Goal: Task Accomplishment & Management: Manage account settings

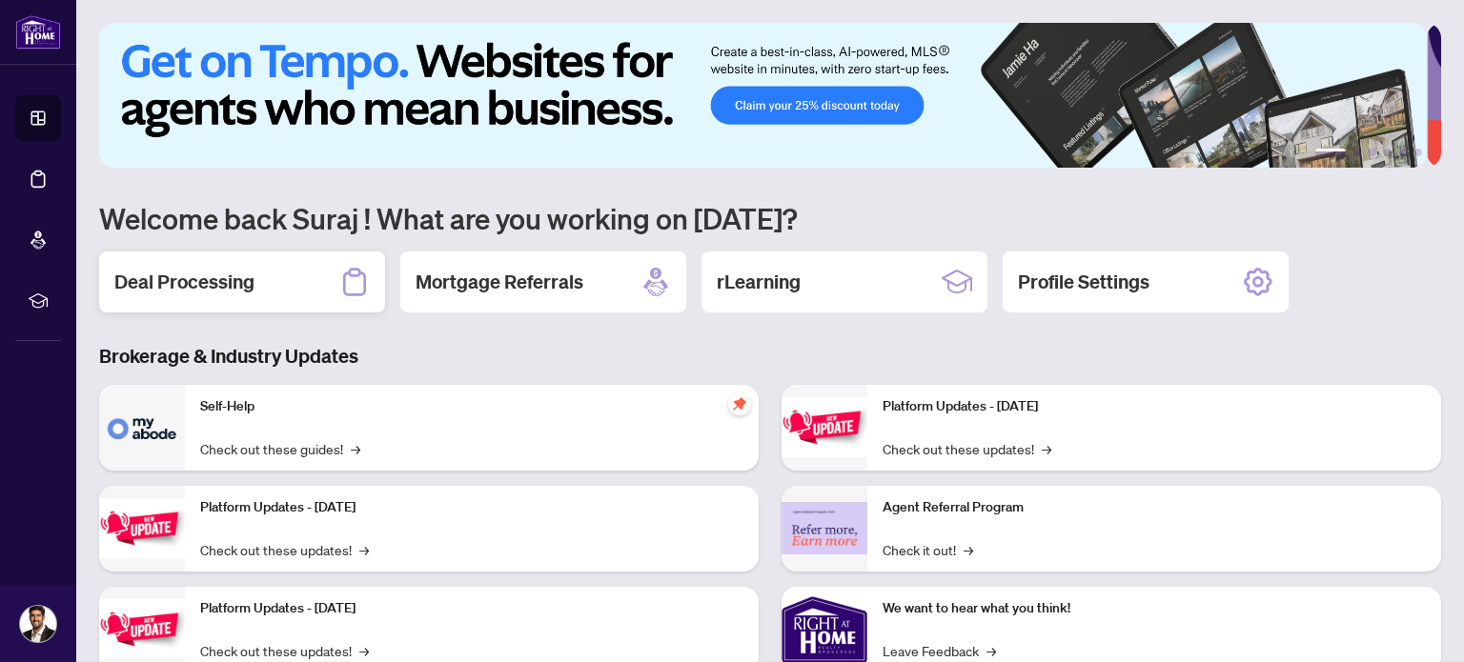
click at [154, 282] on h2 "Deal Processing" at bounding box center [184, 282] width 140 height 27
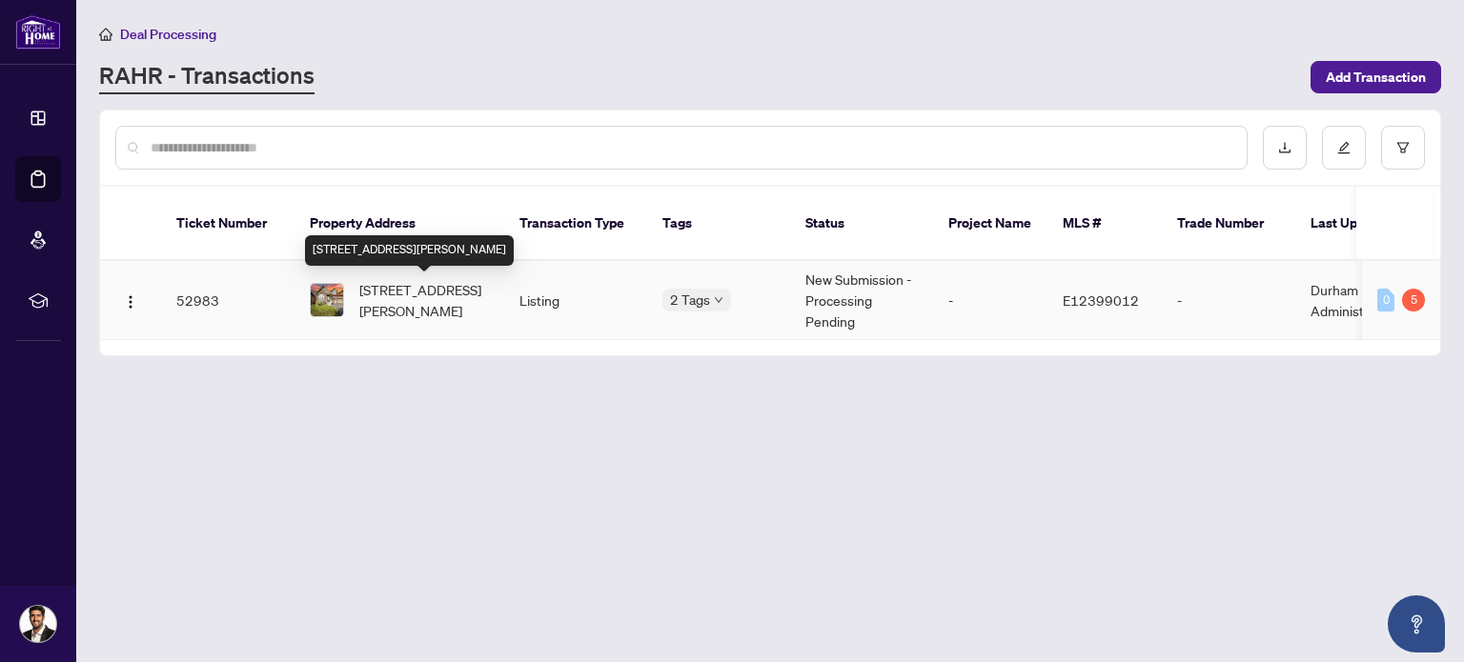
click at [415, 292] on span "[STREET_ADDRESS][PERSON_NAME]" at bounding box center [424, 300] width 130 height 42
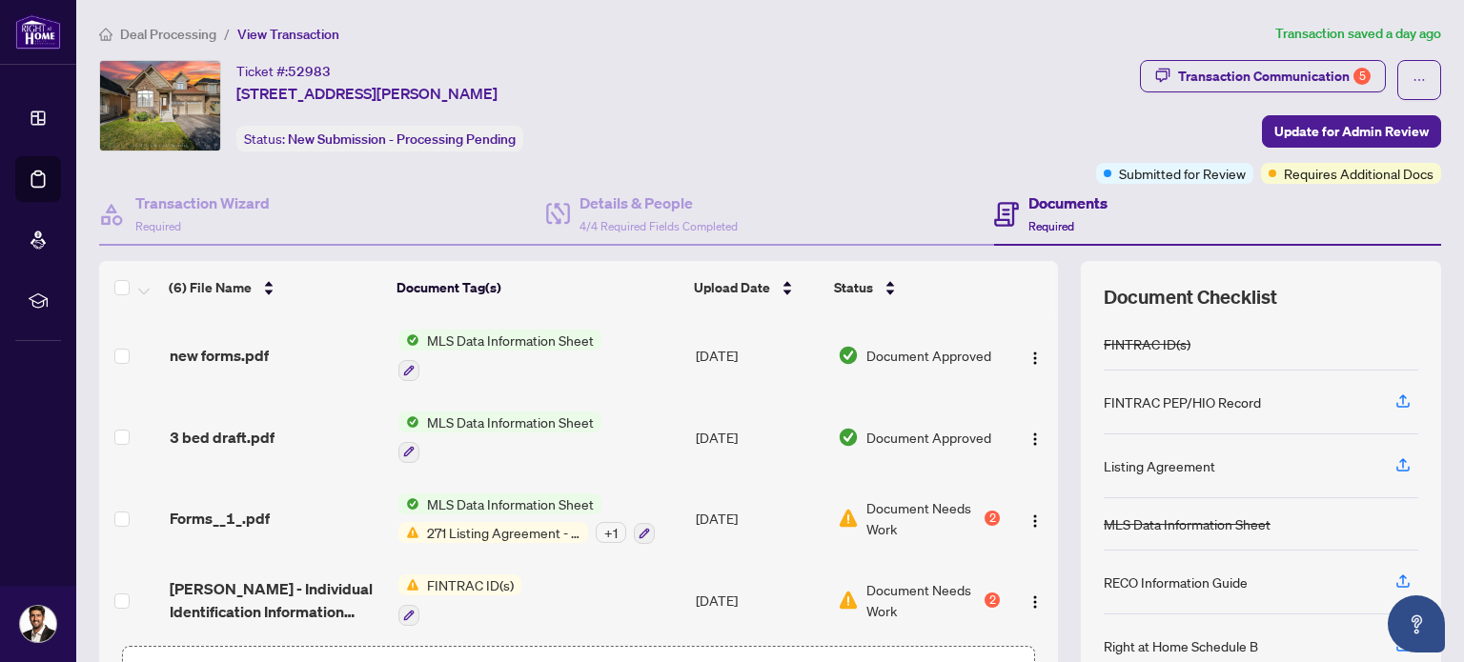
scroll to position [176, 0]
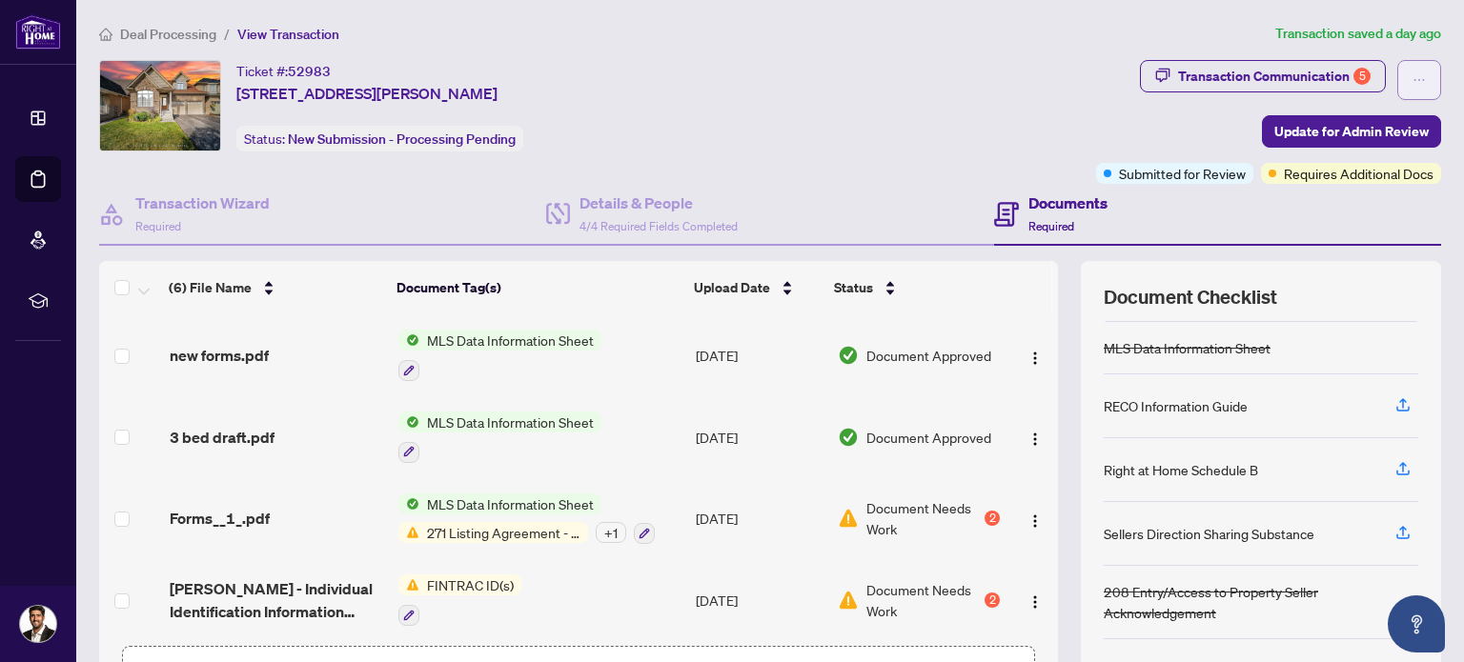
click at [1397, 79] on button "button" at bounding box center [1419, 80] width 44 height 40
click at [1195, 235] on div "Documents Required" at bounding box center [1217, 215] width 447 height 62
click at [1274, 131] on span "Update for Admin Review" at bounding box center [1351, 131] width 154 height 30
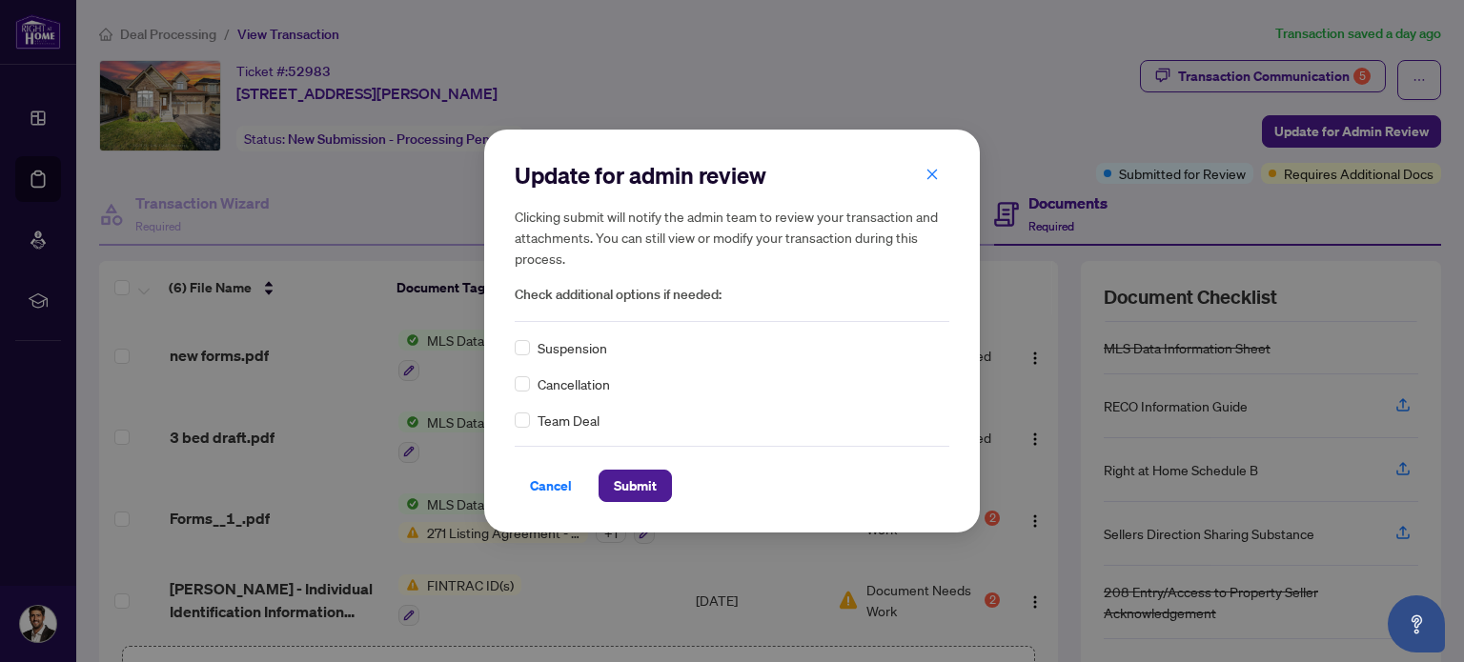
click at [633, 502] on div "Update for admin review Clicking submit will notify the admin team to review yo…" at bounding box center [731, 331] width 495 height 403
click at [656, 495] on span "Submit" at bounding box center [635, 486] width 43 height 30
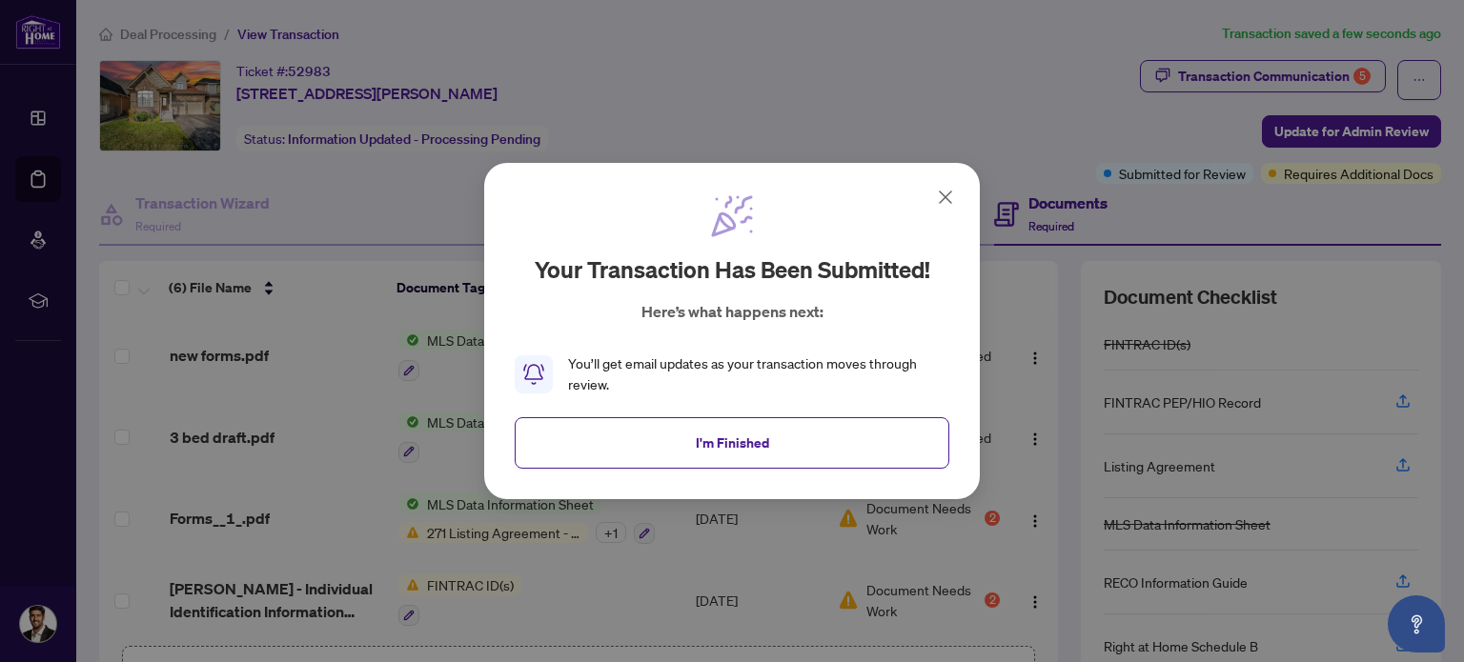
click at [941, 195] on icon at bounding box center [945, 197] width 23 height 23
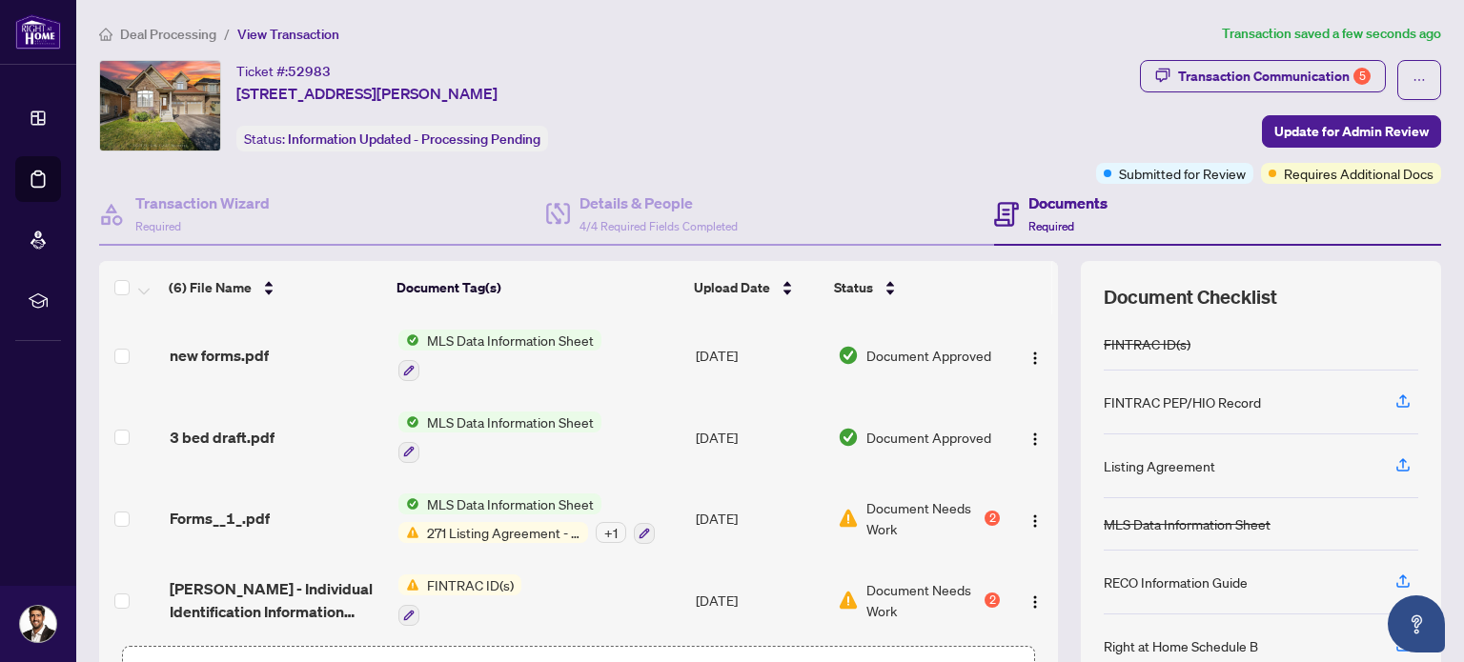
scroll to position [95, 0]
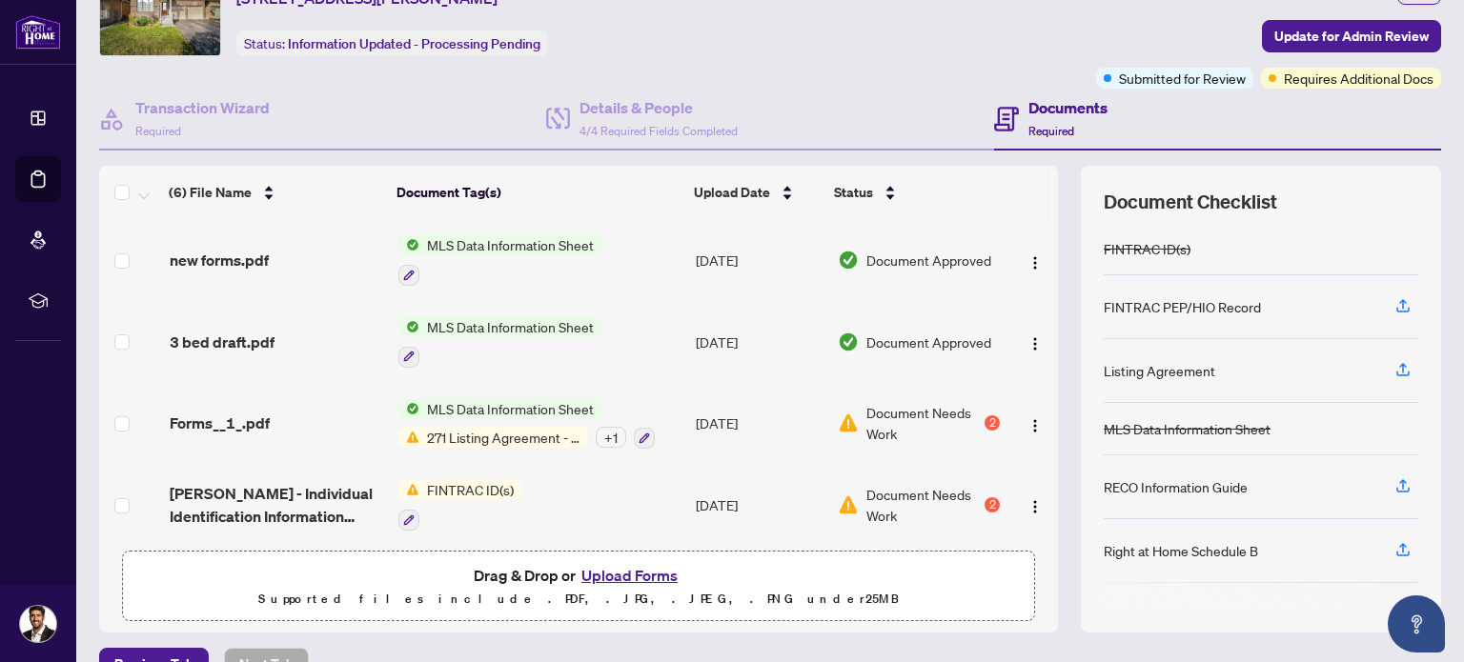
click at [598, 570] on button "Upload Forms" at bounding box center [629, 575] width 108 height 25
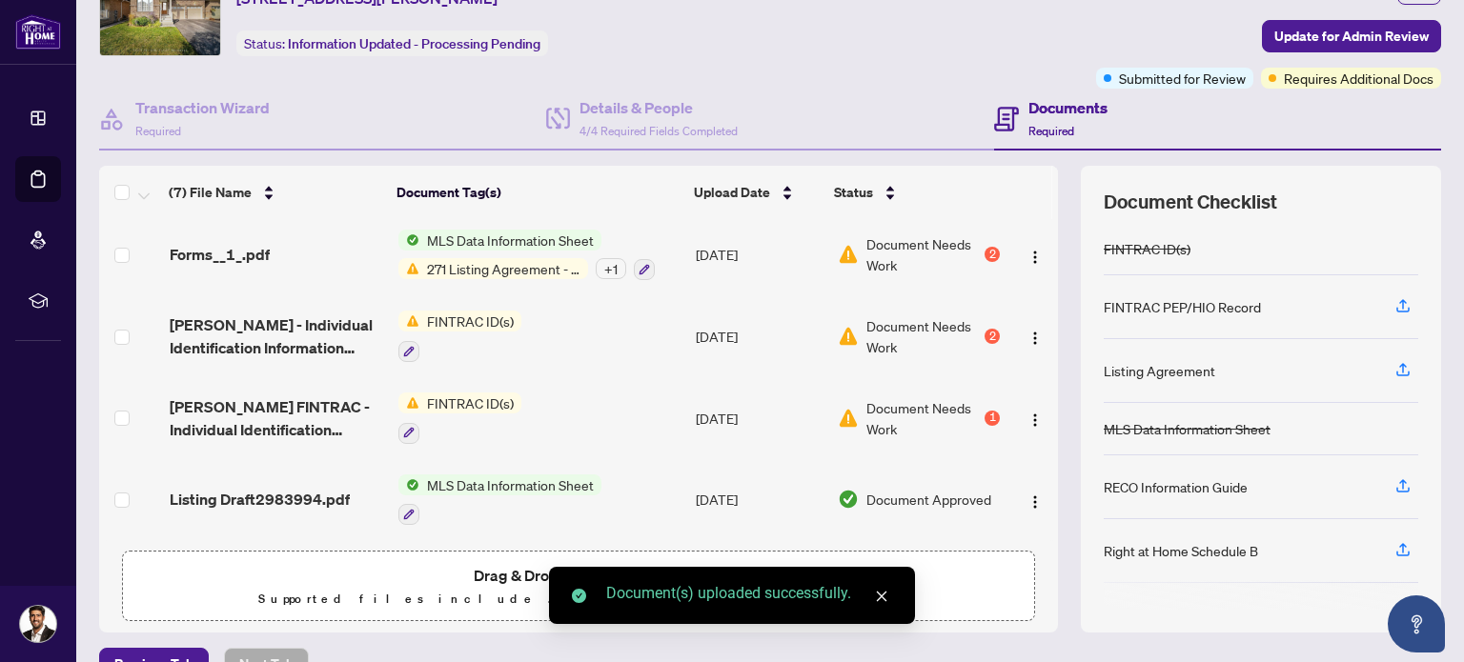
scroll to position [0, 0]
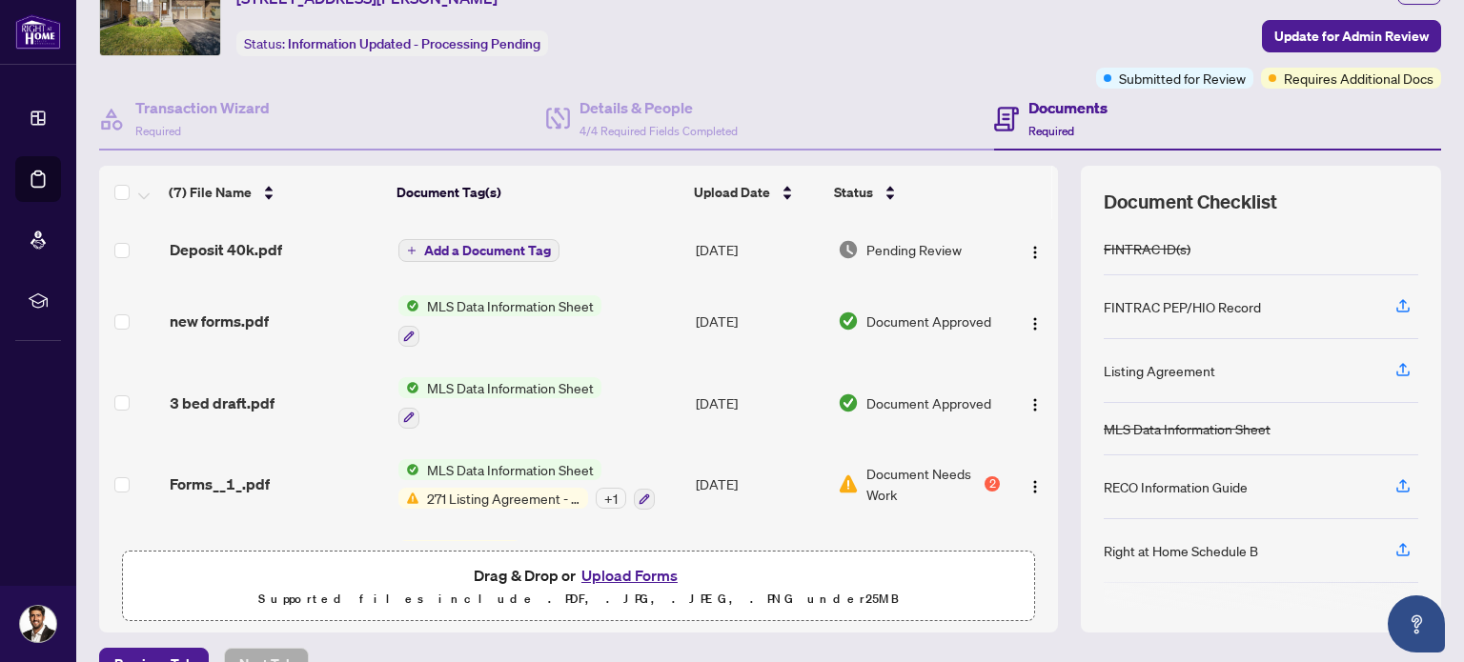
click at [476, 244] on span "Add a Document Tag" at bounding box center [487, 250] width 127 height 13
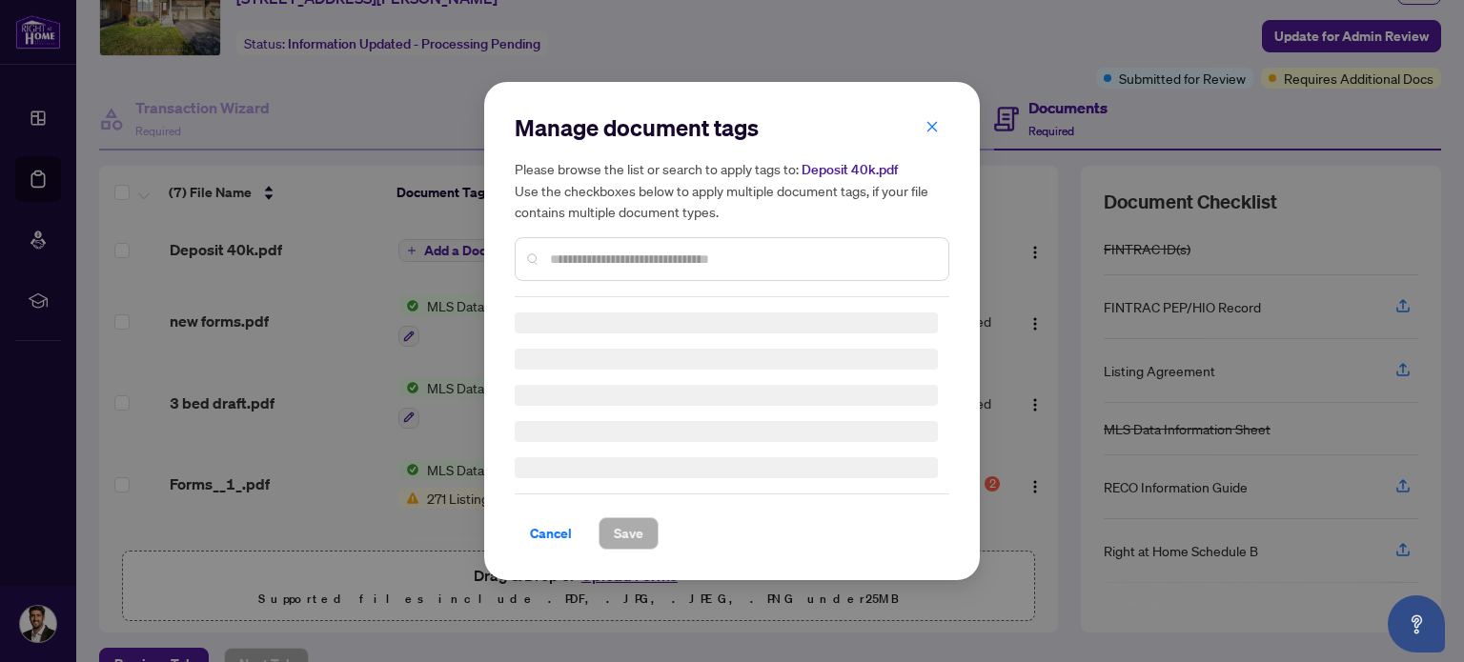
click at [651, 259] on div "Manage document tags Please browse the list or search to apply tags to: Deposit…" at bounding box center [732, 204] width 434 height 185
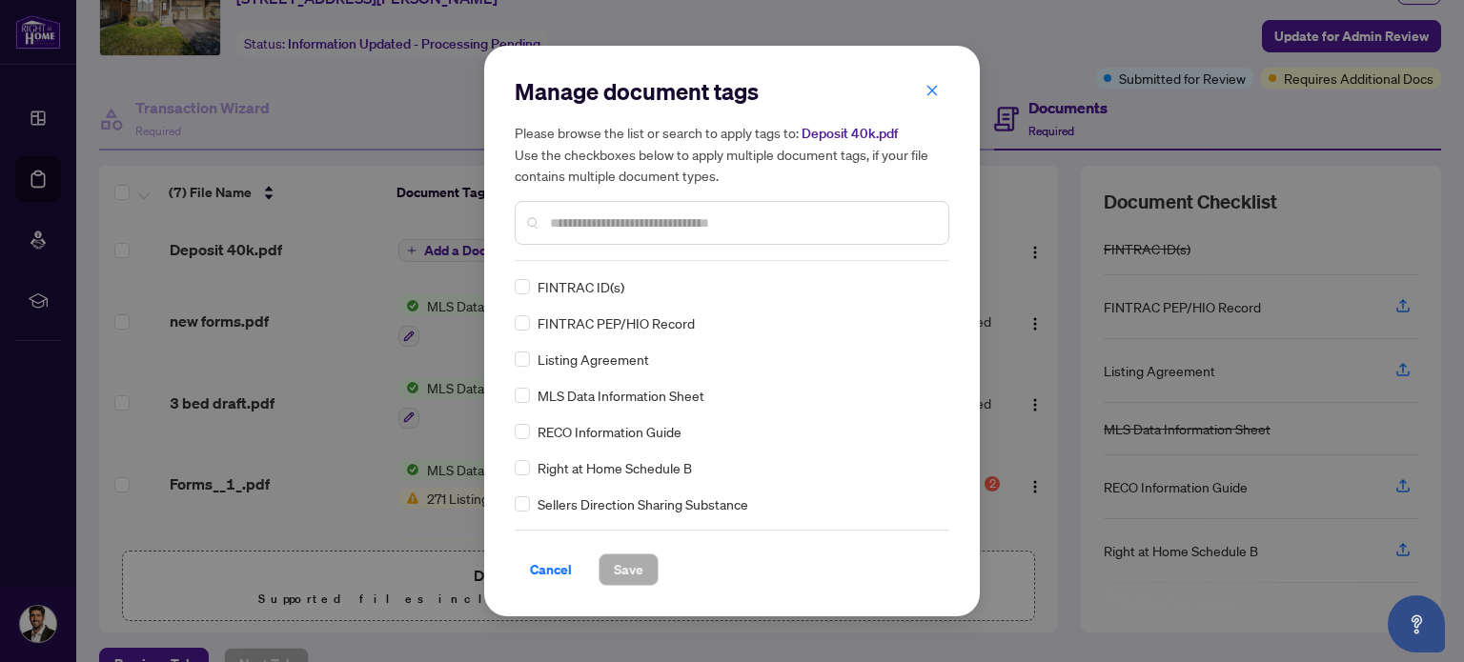
click at [645, 229] on input "text" at bounding box center [741, 222] width 383 height 21
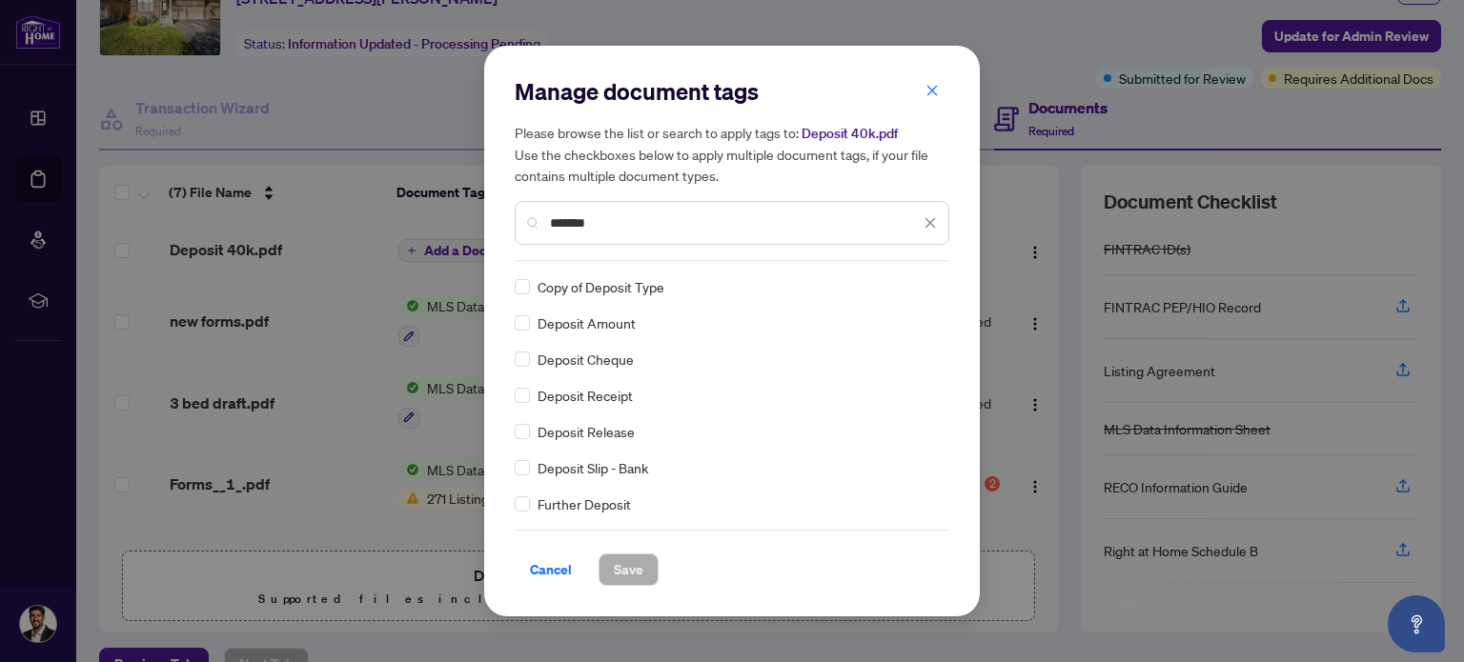
type input "*******"
click at [629, 572] on span "Save" at bounding box center [629, 570] width 30 height 30
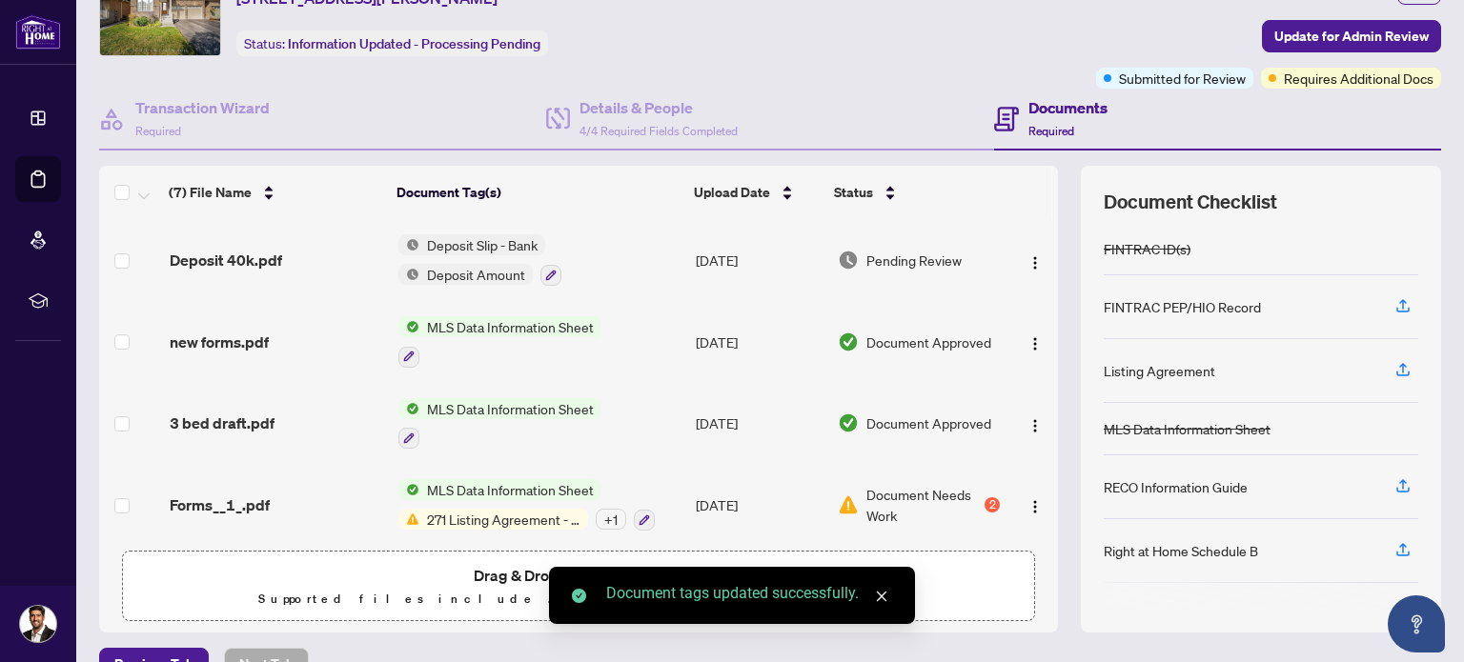
scroll to position [253, 0]
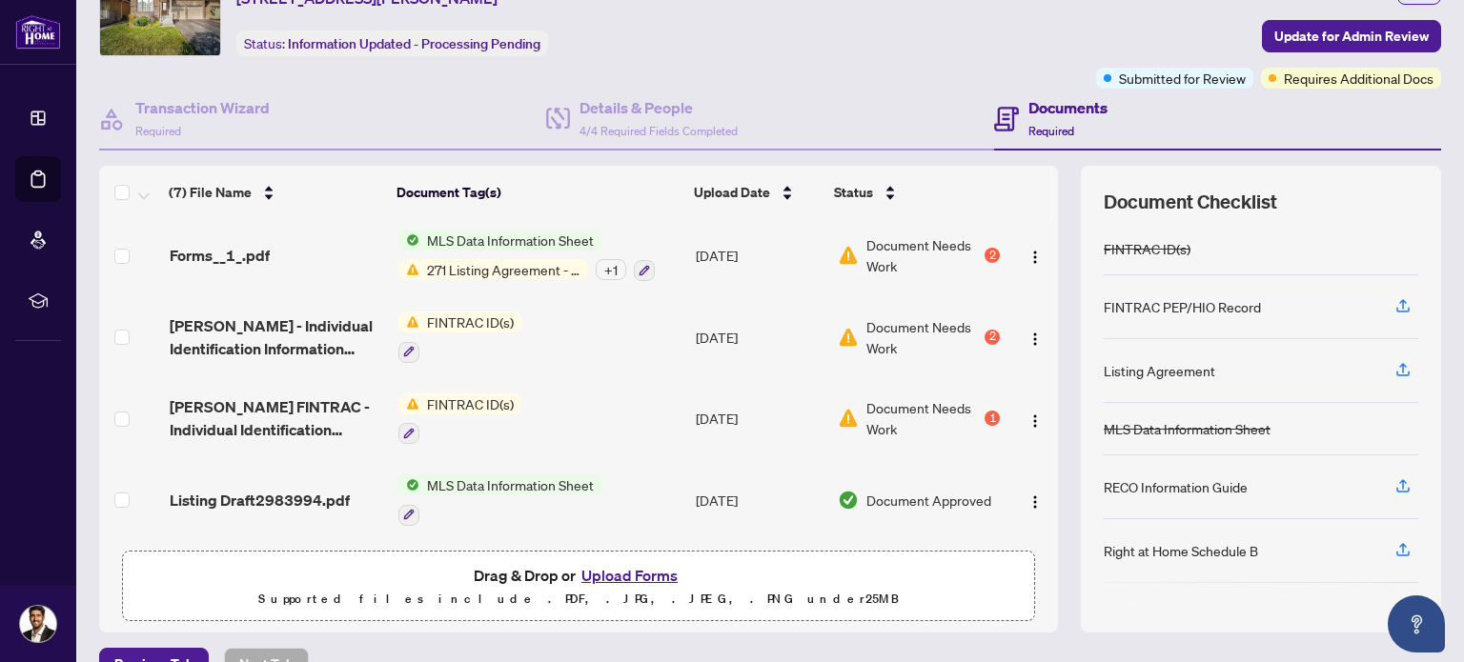
click at [616, 577] on button "Upload Forms" at bounding box center [629, 575] width 108 height 25
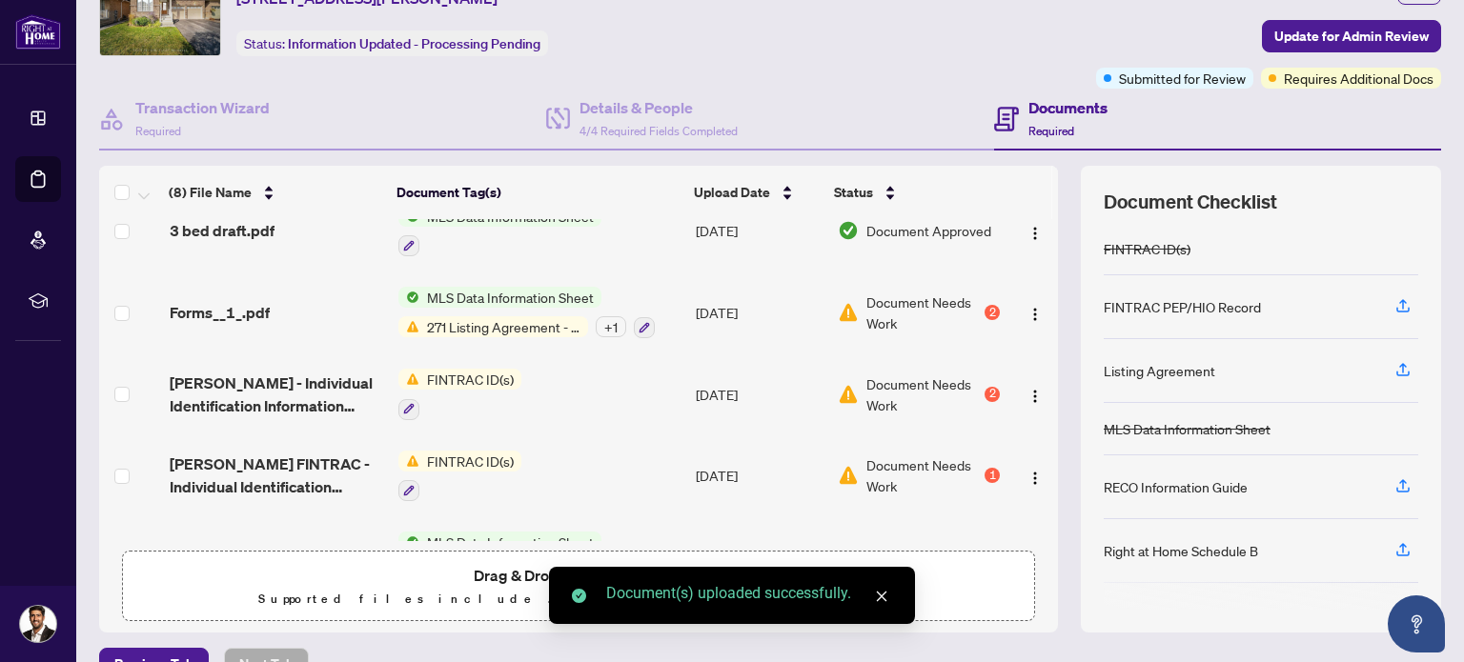
scroll to position [0, 0]
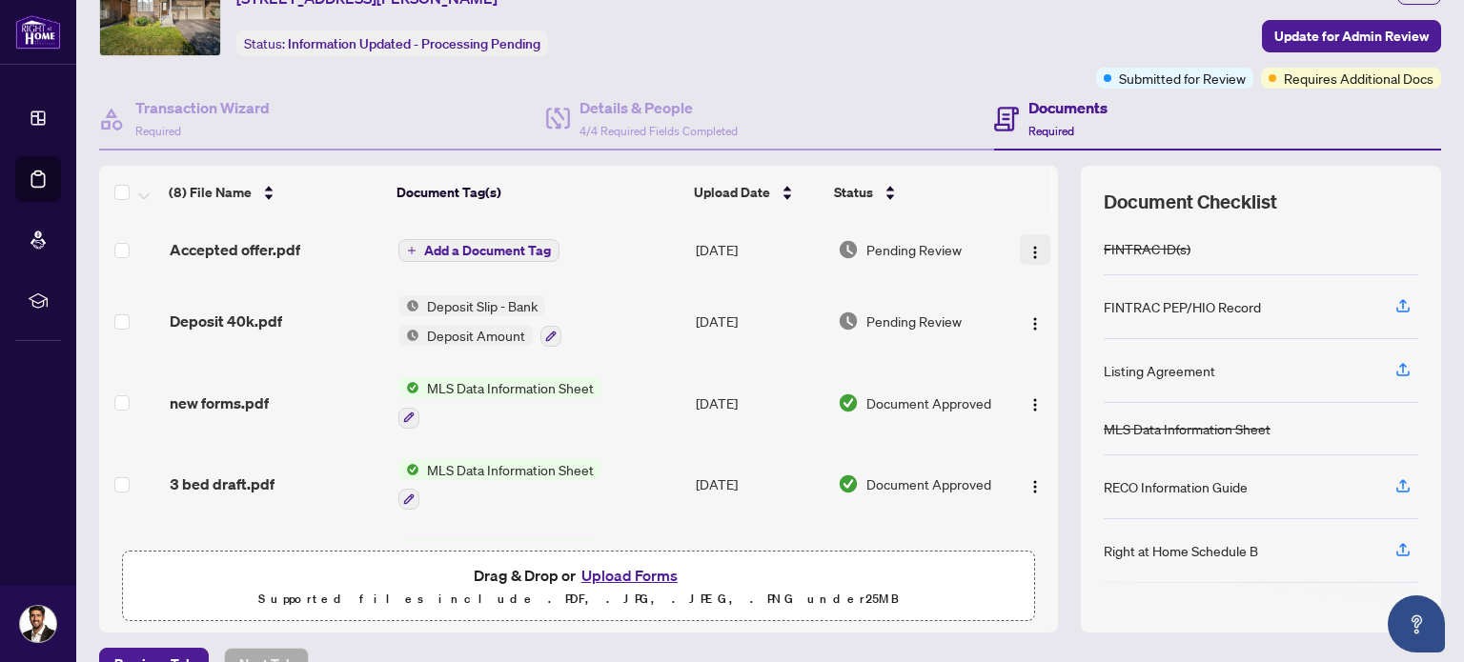
click at [1027, 254] on img "button" at bounding box center [1034, 252] width 15 height 15
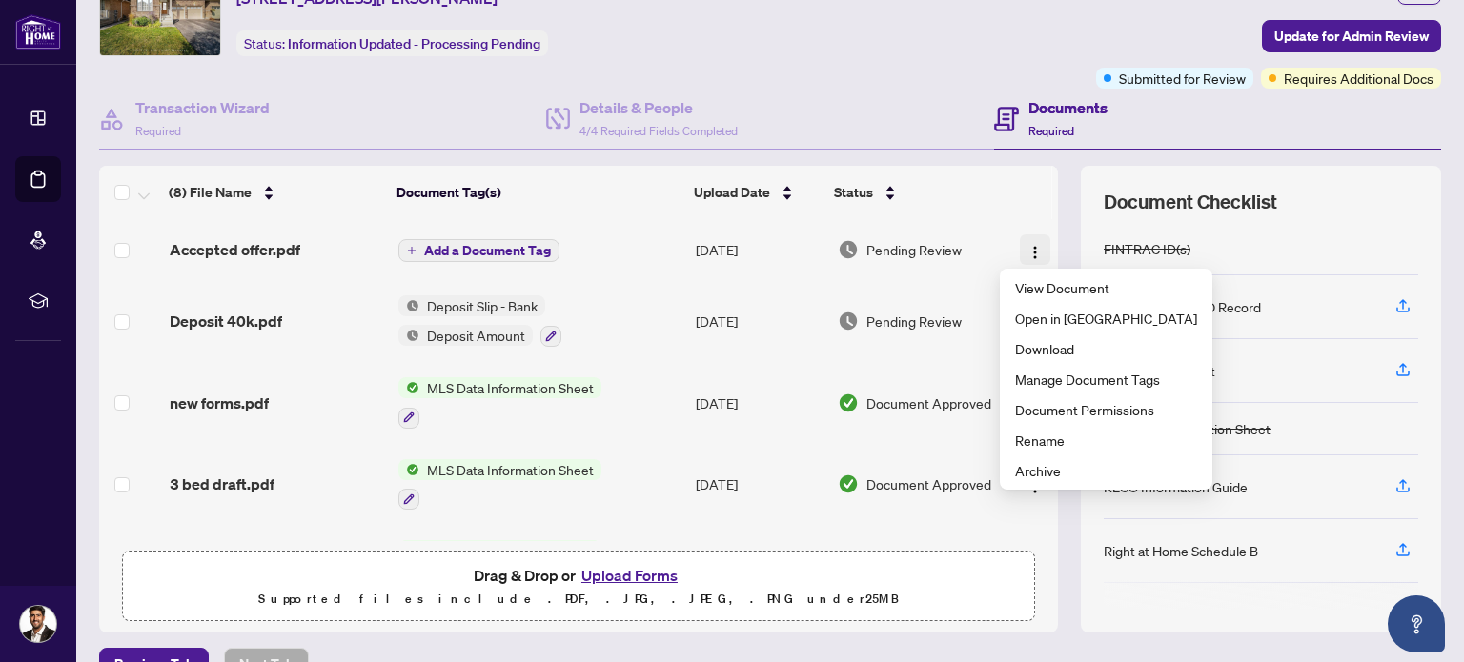
click at [1027, 254] on img "button" at bounding box center [1034, 252] width 15 height 15
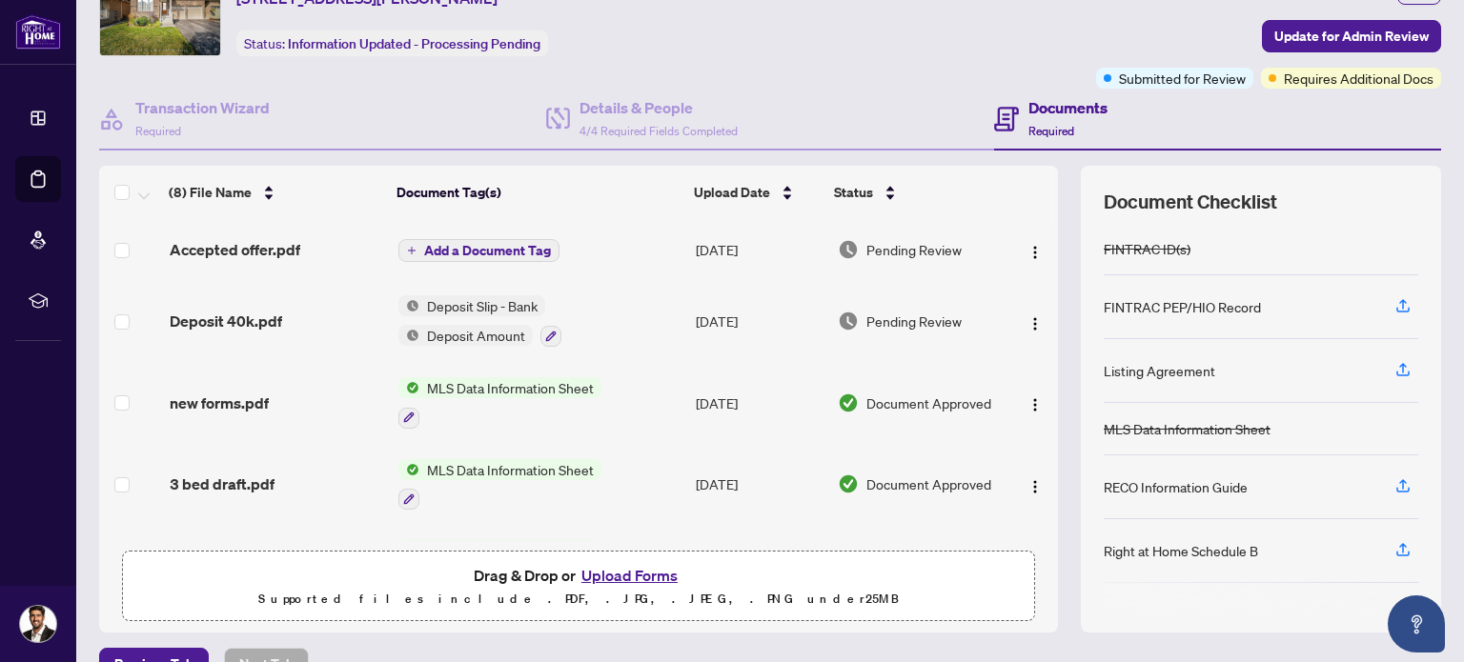
click at [233, 236] on td "Accepted offer.pdf" at bounding box center [277, 249] width 230 height 61
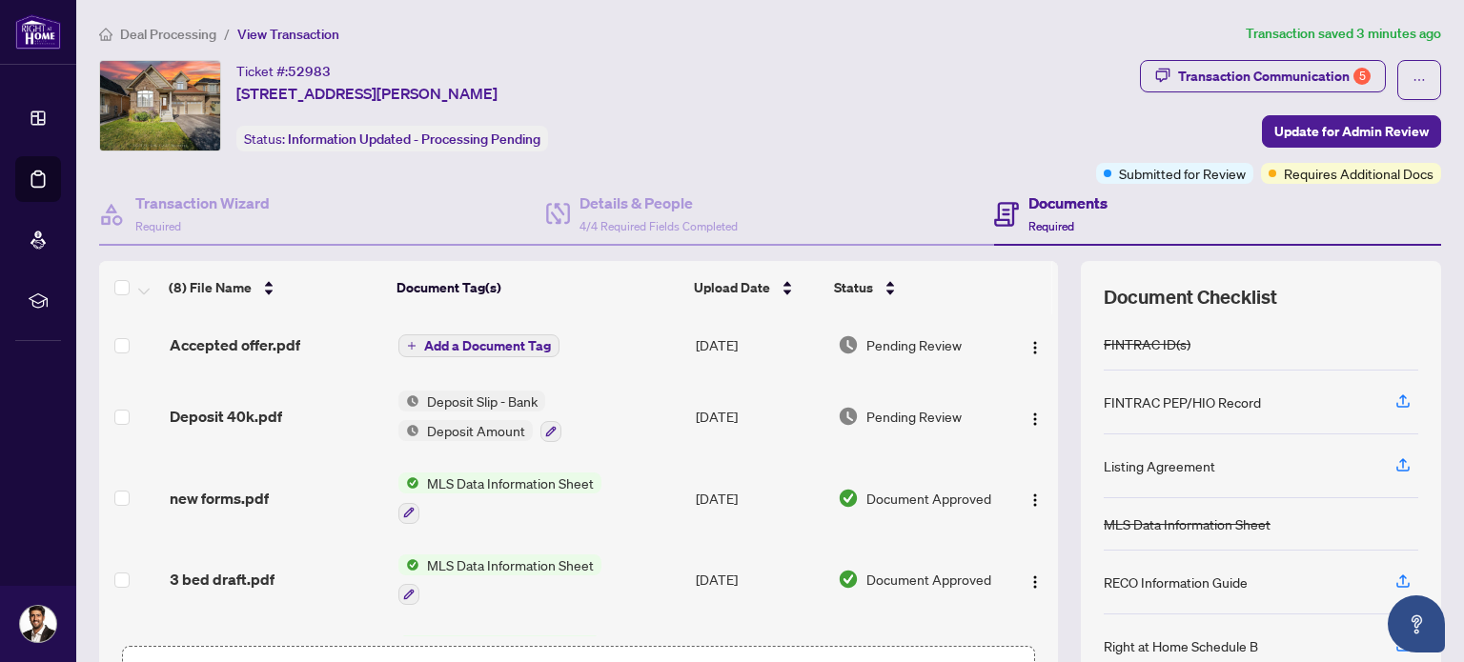
click at [495, 344] on span "Add a Document Tag" at bounding box center [487, 345] width 127 height 13
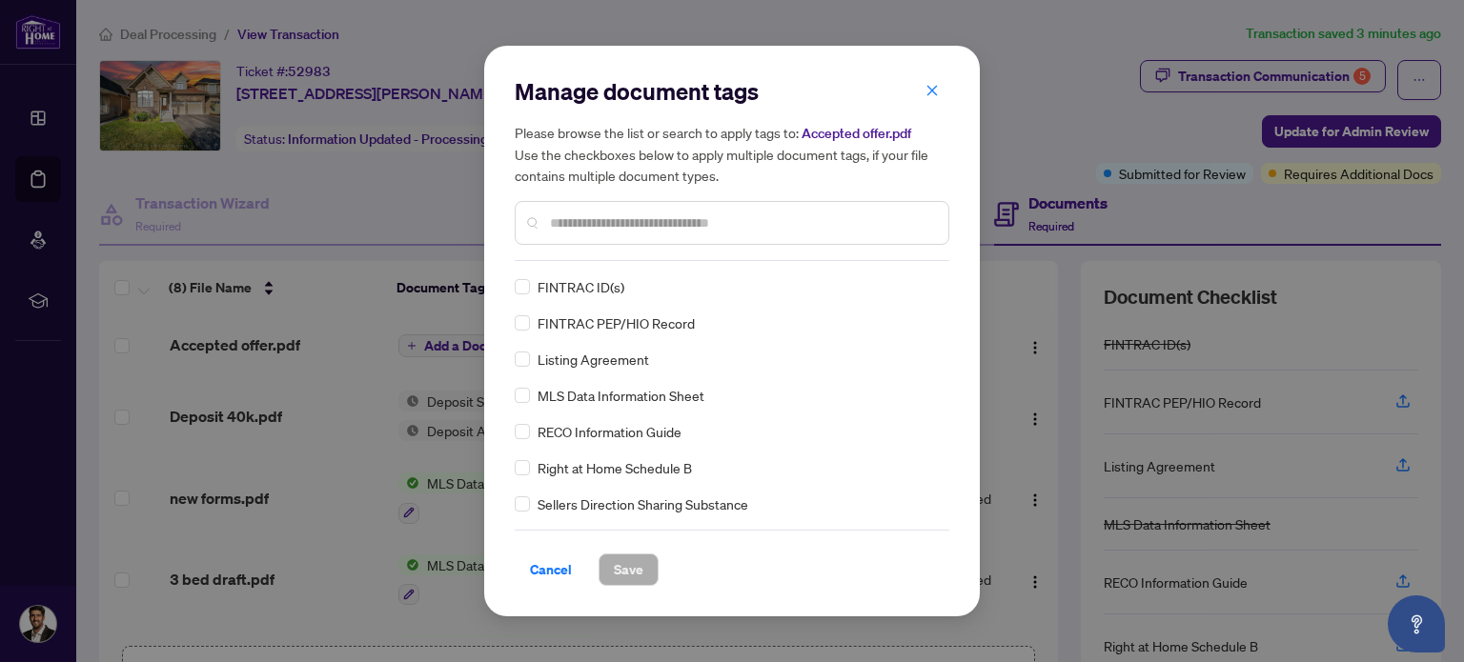
scroll to position [286, 0]
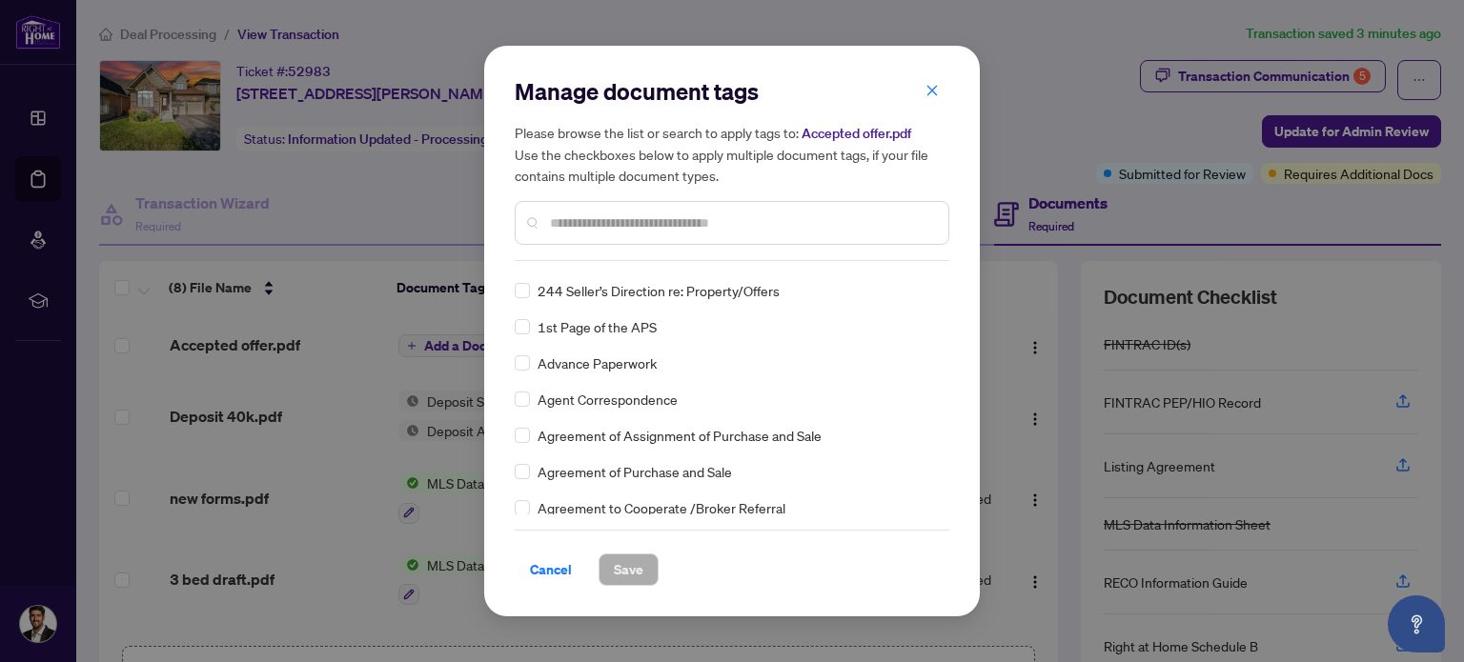
click at [530, 468] on div "Agreement of Purchase and Sale" at bounding box center [726, 471] width 423 height 21
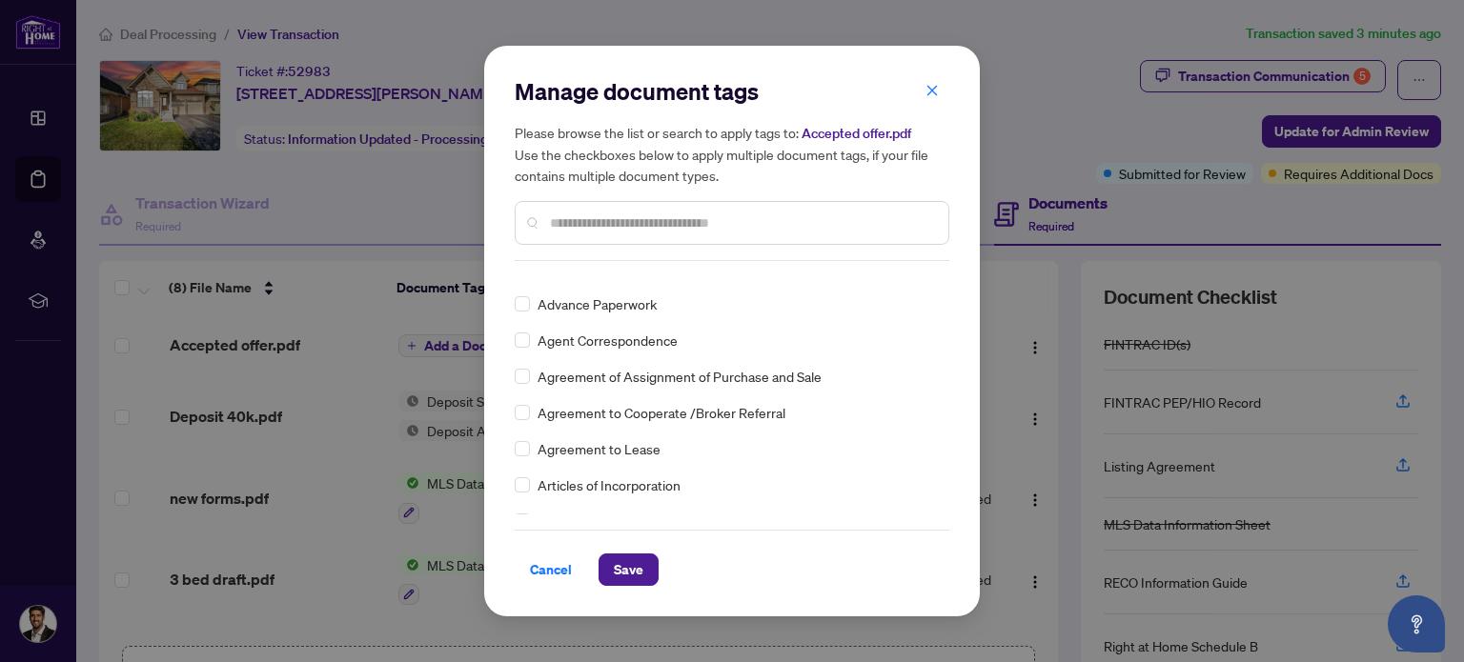
scroll to position [667, 0]
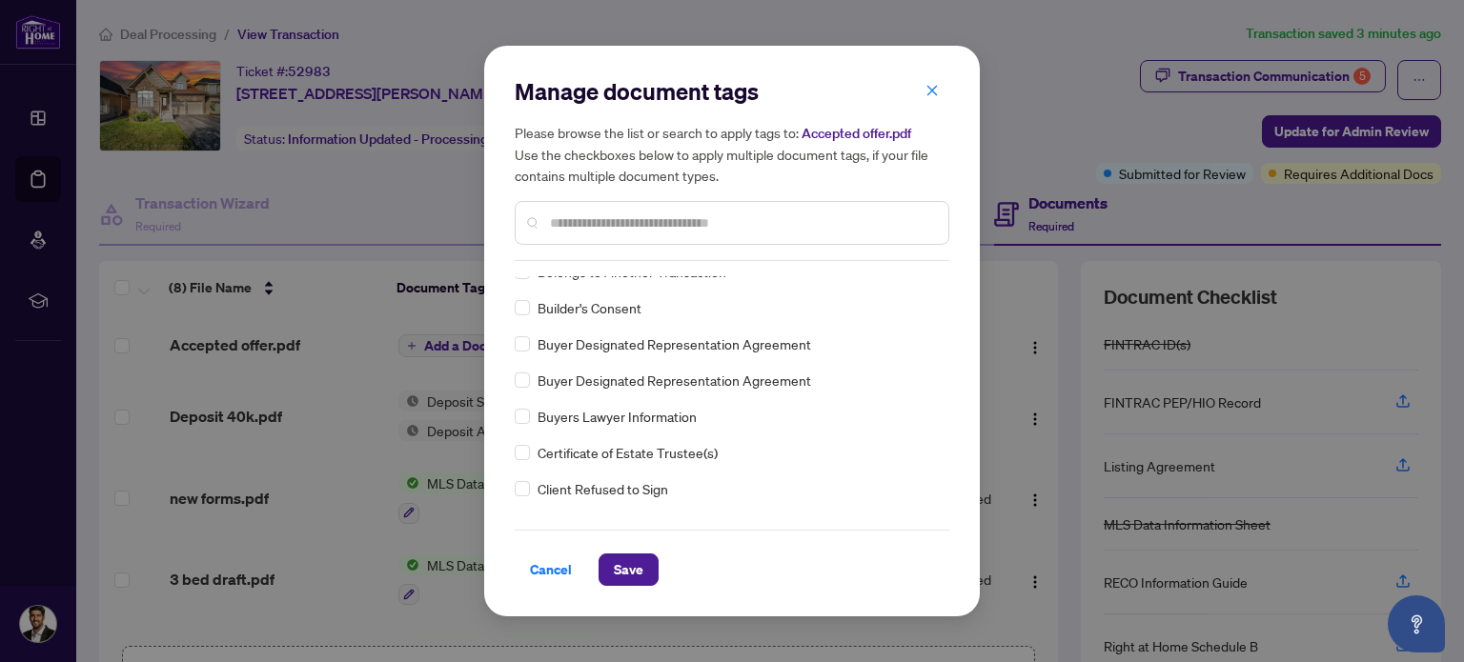
click at [624, 225] on input "text" at bounding box center [741, 222] width 383 height 21
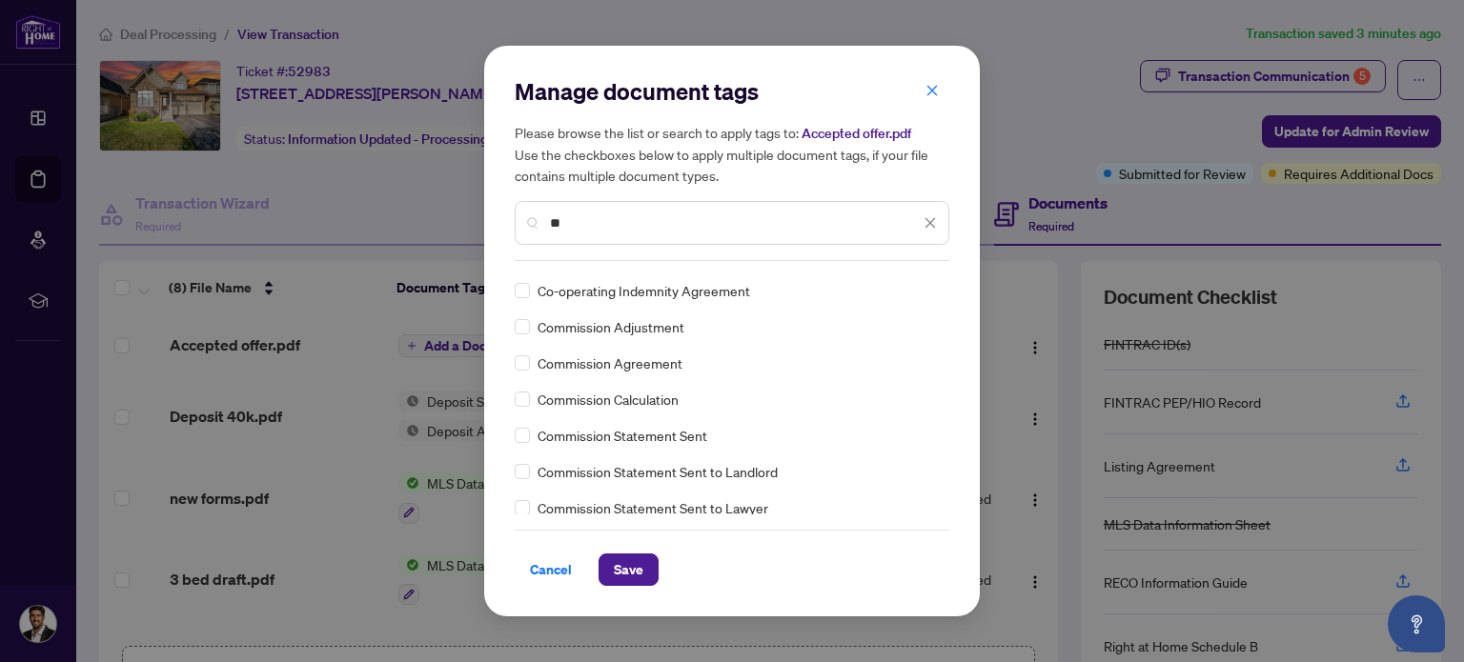
scroll to position [476, 0]
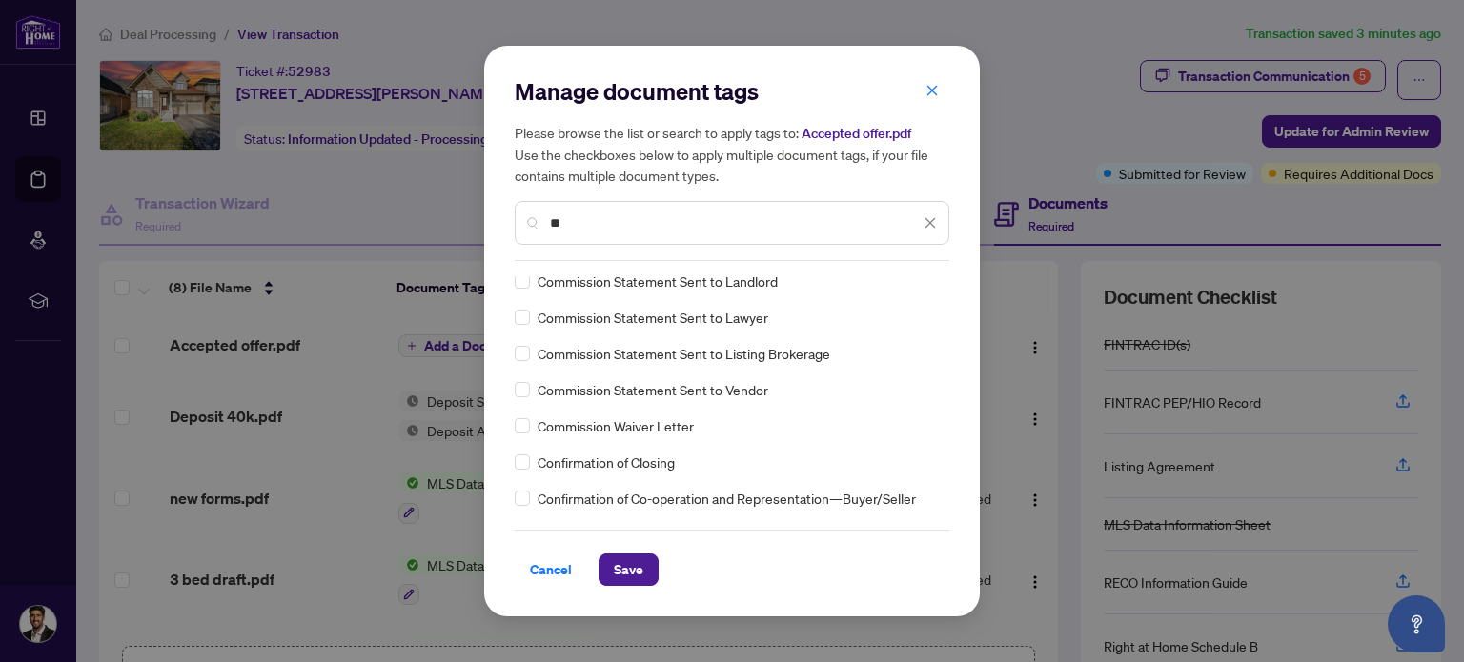
type input "**"
click at [532, 495] on div "Confirmation of Co-operation and Representation—Buyer/Seller" at bounding box center [726, 498] width 423 height 21
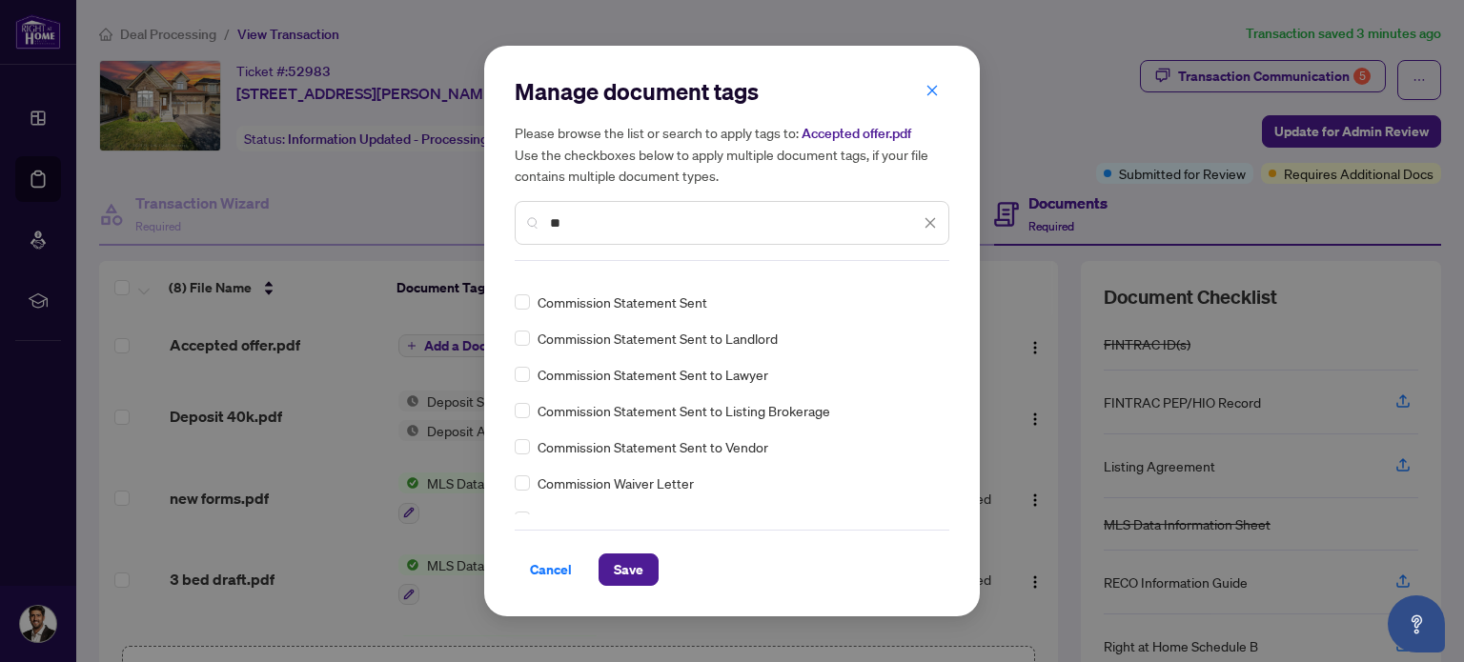
scroll to position [0, 0]
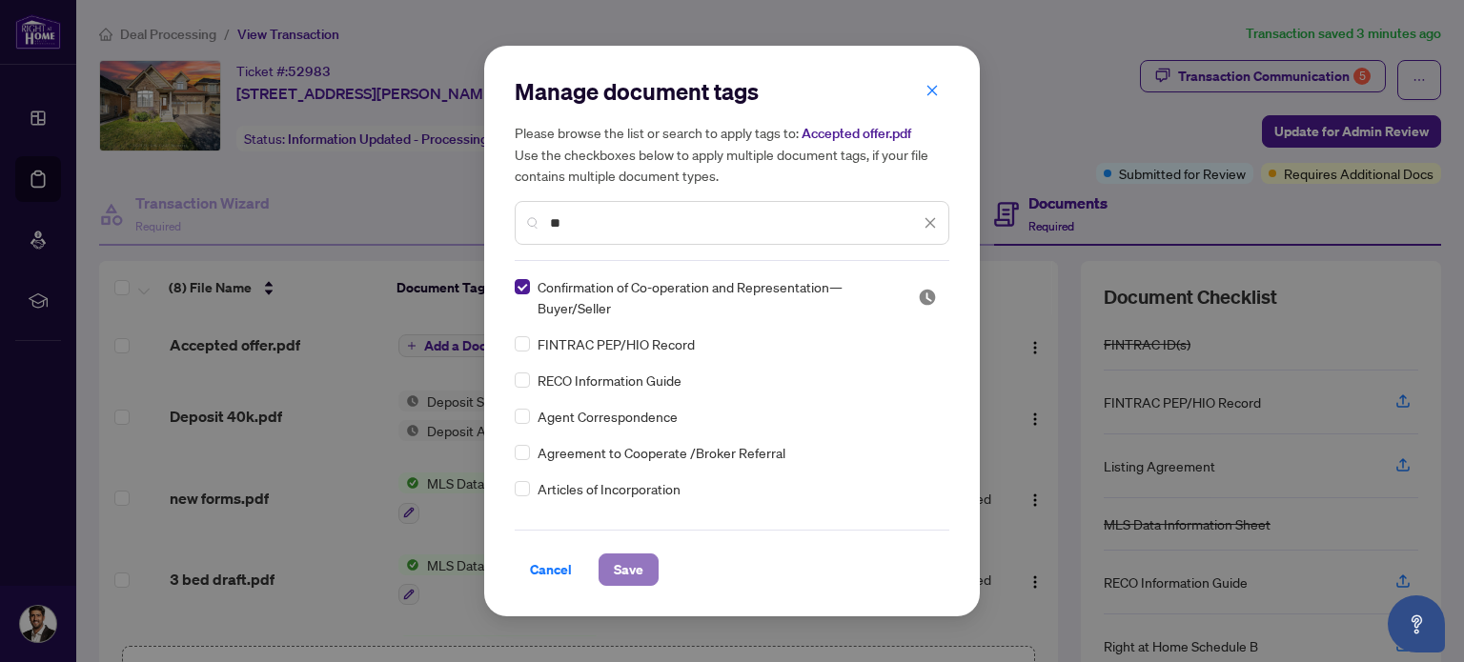
click at [629, 583] on span "Save" at bounding box center [629, 570] width 30 height 30
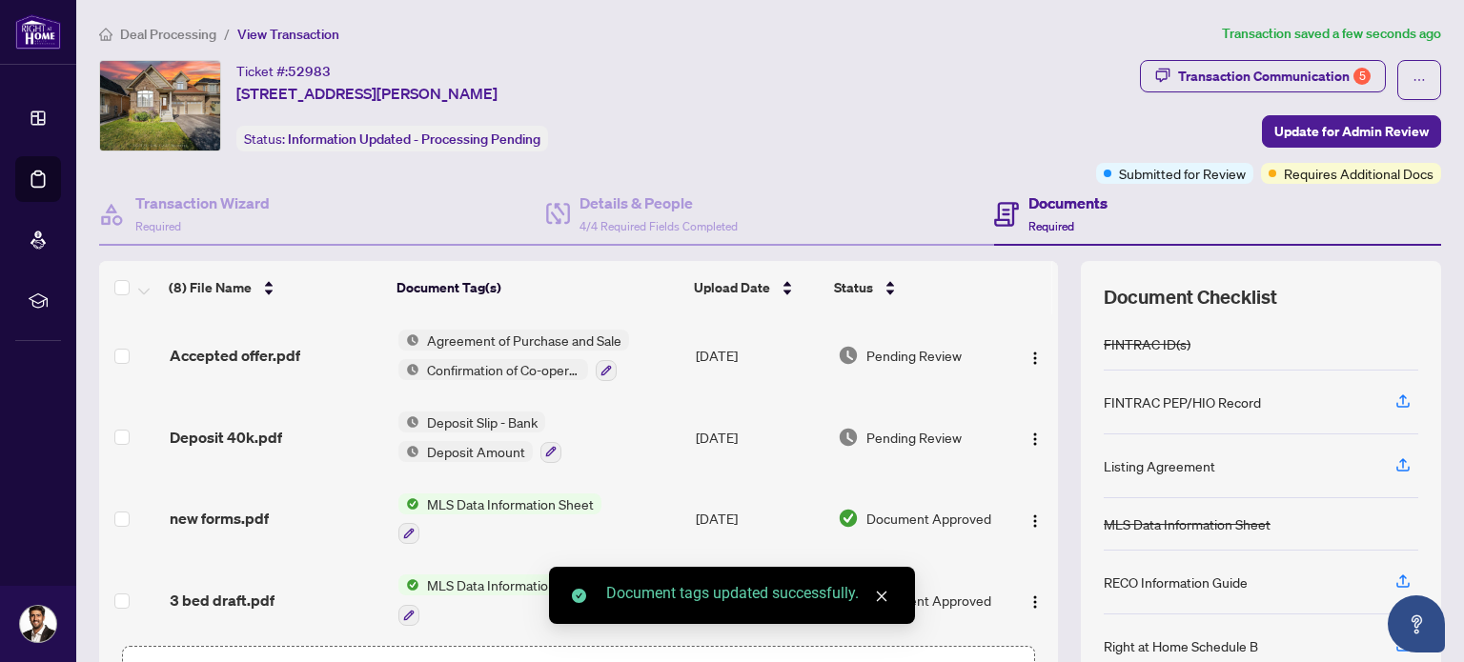
click at [495, 369] on span "Confirmation of Co-operation and Representation—Buyer/Seller" at bounding box center [503, 369] width 169 height 21
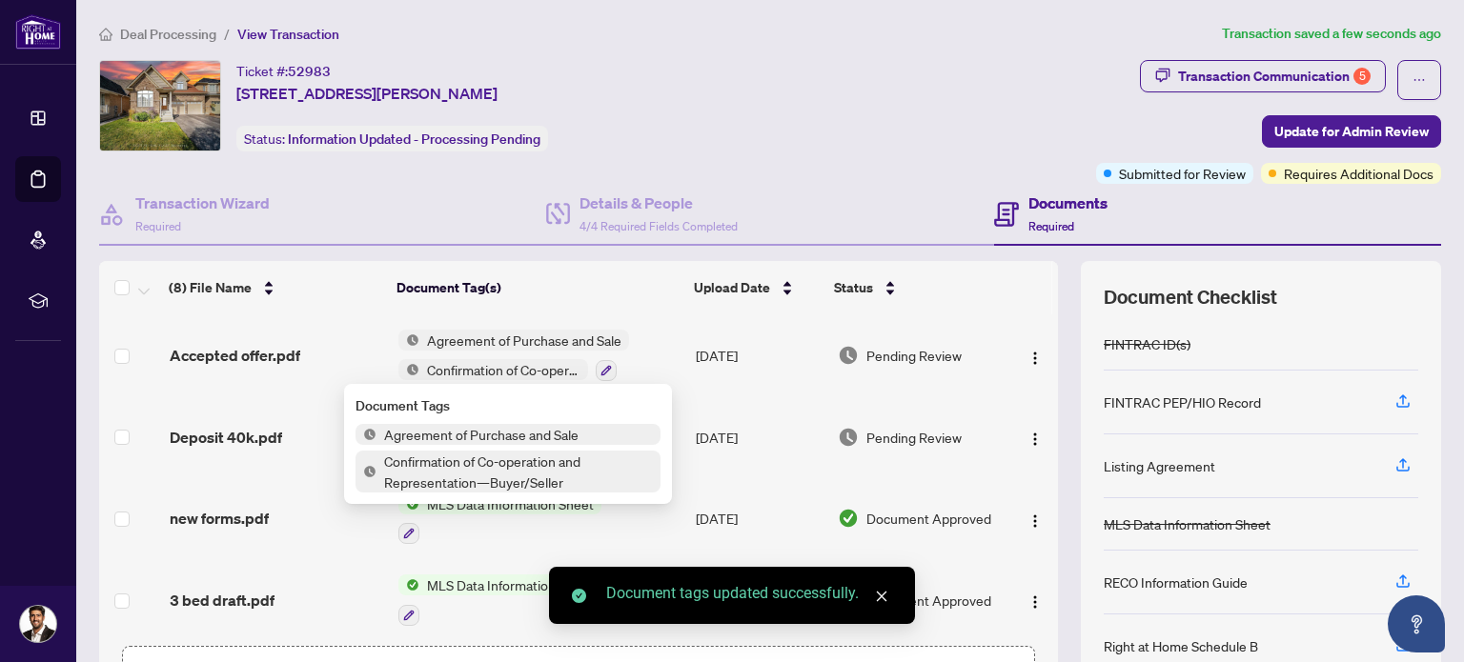
click at [221, 354] on span "Accepted offer.pdf" at bounding box center [235, 355] width 131 height 23
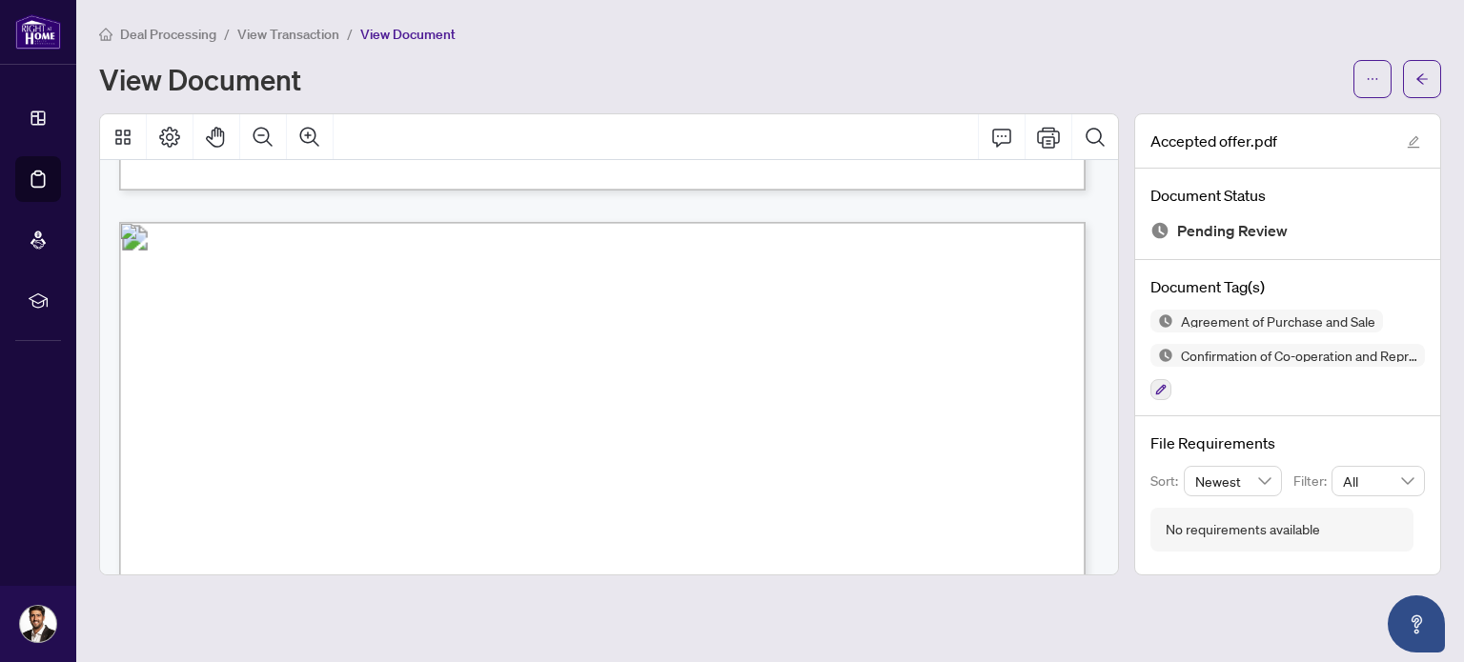
scroll to position [667, 0]
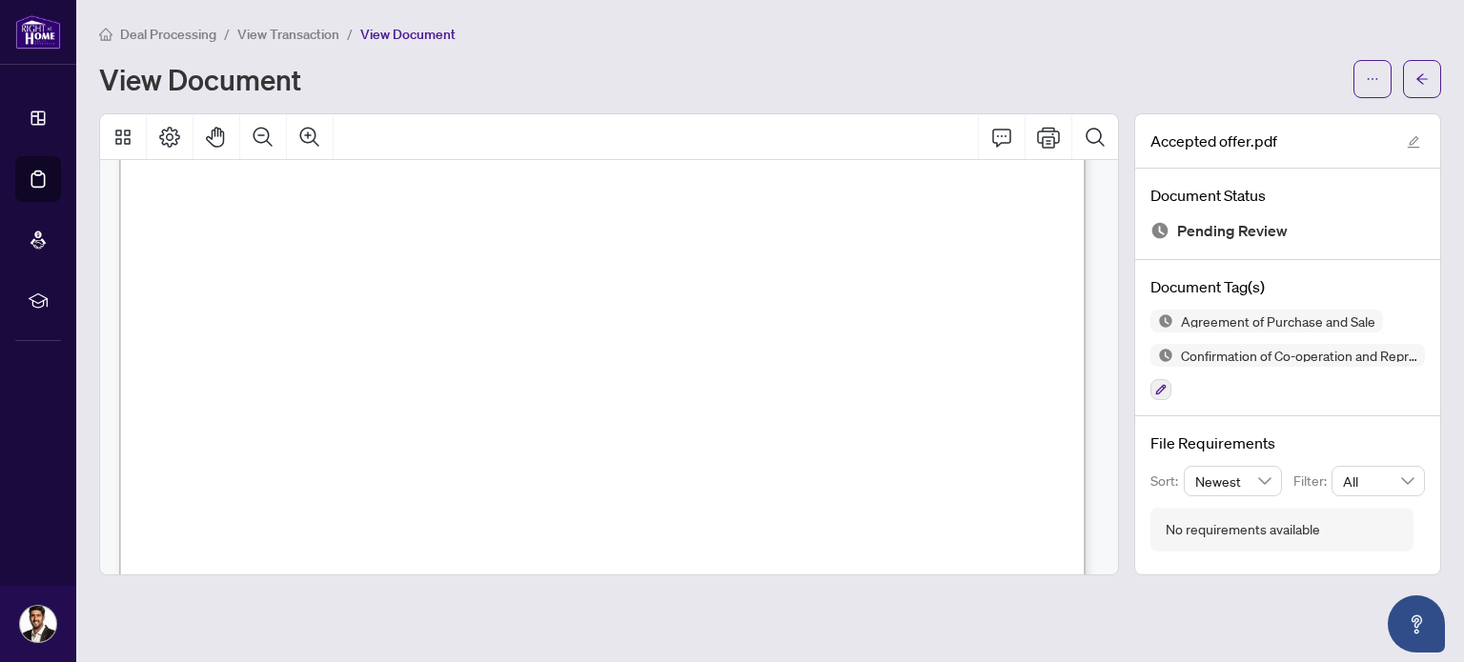
click at [494, 75] on div "View Document" at bounding box center [720, 79] width 1242 height 30
